Goal: Task Accomplishment & Management: Manage account settings

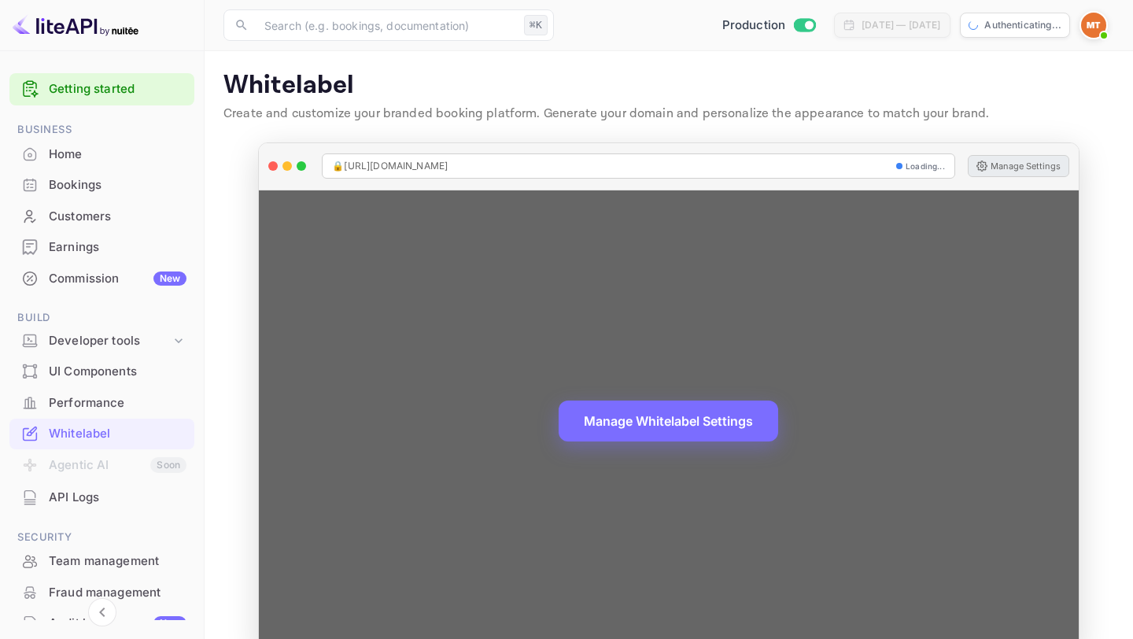
click at [1010, 173] on button "Manage Settings" at bounding box center [1017, 166] width 101 height 22
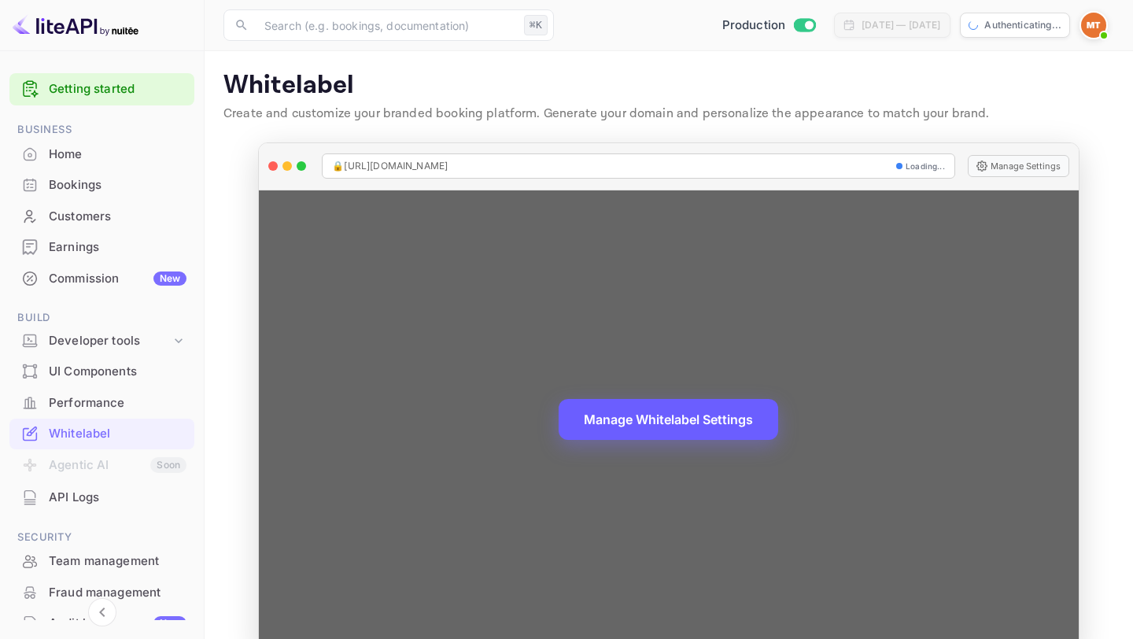
click at [709, 436] on button "Manage Whitelabel Settings" at bounding box center [667, 419] width 219 height 41
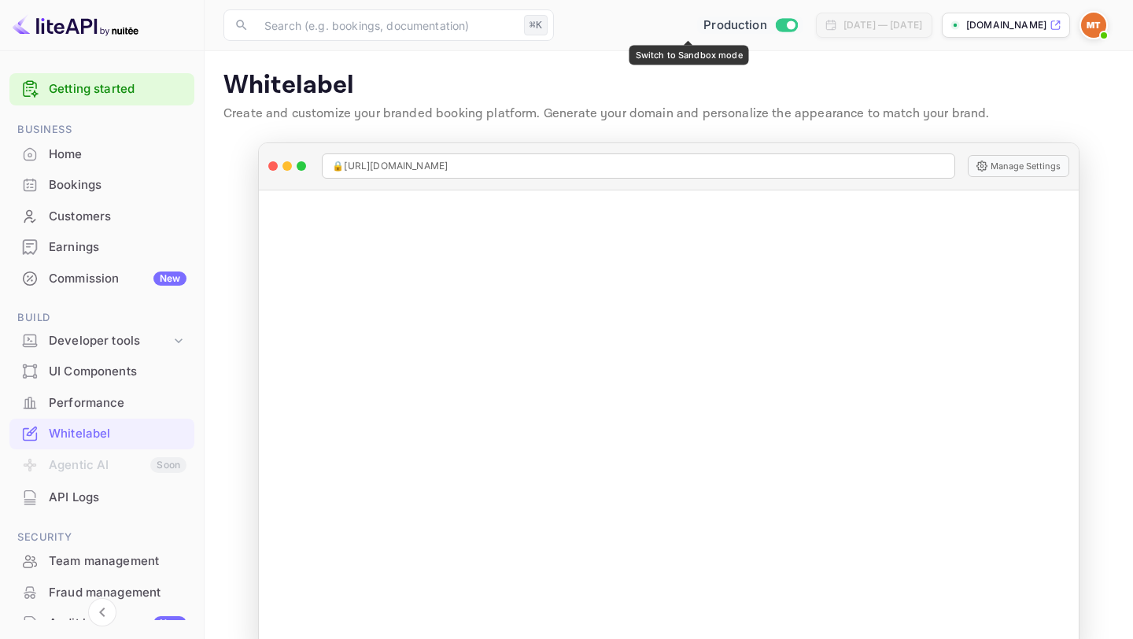
click at [703, 27] on span "Production" at bounding box center [735, 26] width 64 height 18
click at [711, 27] on span "Production" at bounding box center [743, 26] width 64 height 18
checkbox input "false"
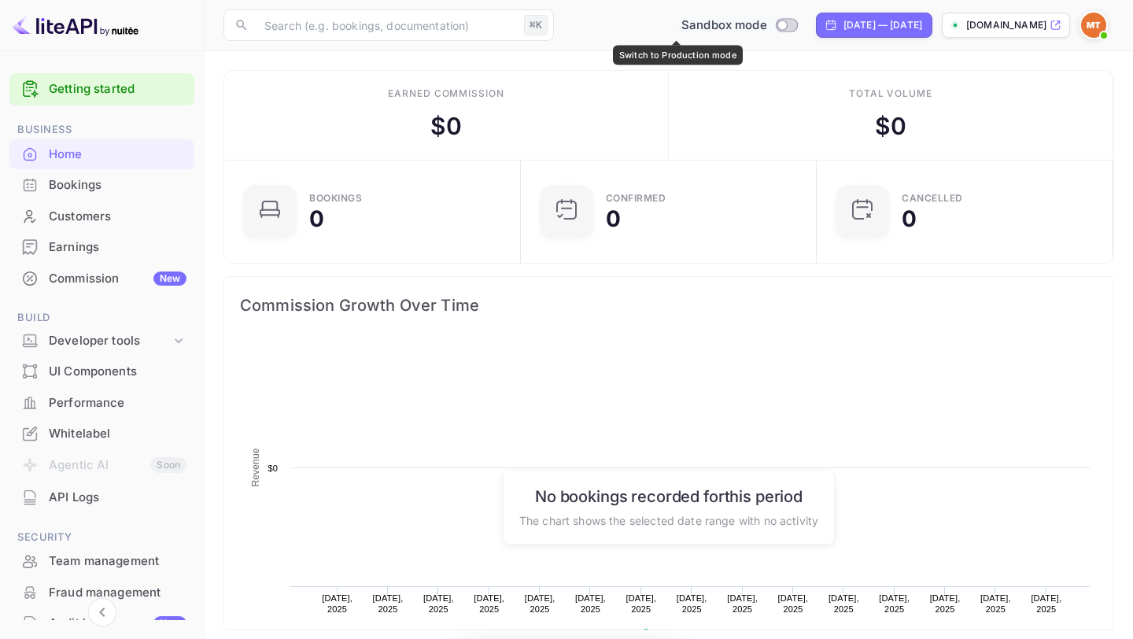
scroll to position [256, 287]
click at [681, 27] on span "Sandbox mode" at bounding box center [724, 26] width 86 height 18
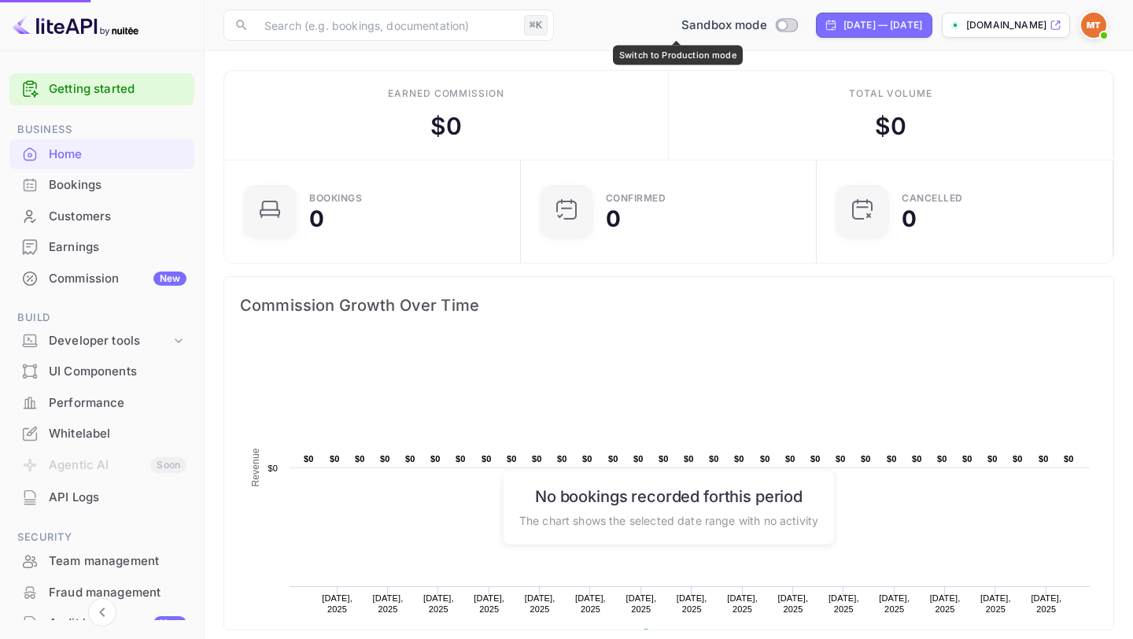
checkbox input "true"
